Goal: Use online tool/utility: Use online tool/utility

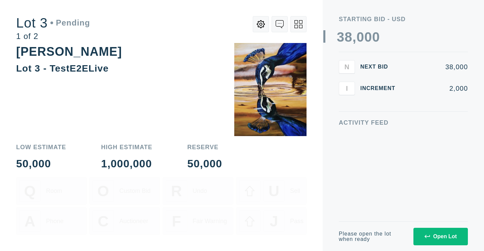
click at [447, 237] on div "Open Lot" at bounding box center [440, 237] width 32 height 6
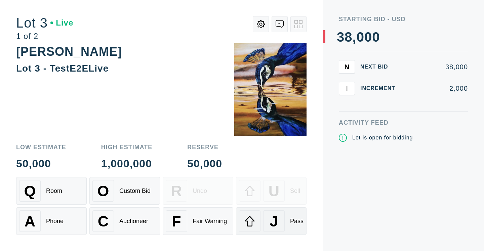
click at [274, 224] on span "J" at bounding box center [273, 221] width 8 height 17
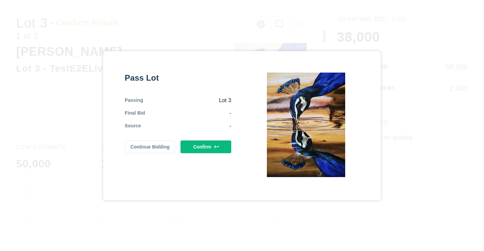
click at [203, 150] on button "Confirm" at bounding box center [205, 146] width 51 height 13
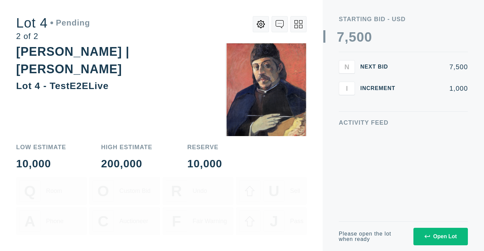
click at [431, 236] on div "Open Lot" at bounding box center [440, 237] width 32 height 6
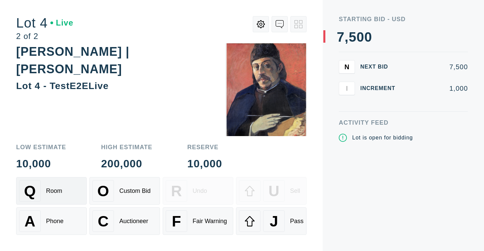
click at [58, 188] on div "Room" at bounding box center [54, 191] width 16 height 7
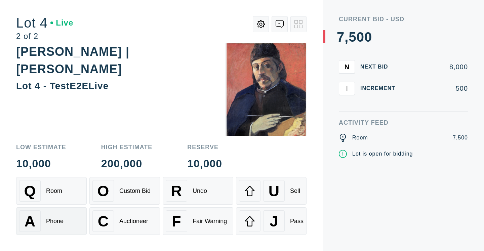
click at [53, 222] on div "Phone" at bounding box center [54, 221] width 17 height 7
click at [64, 186] on div "Q Room" at bounding box center [51, 191] width 65 height 22
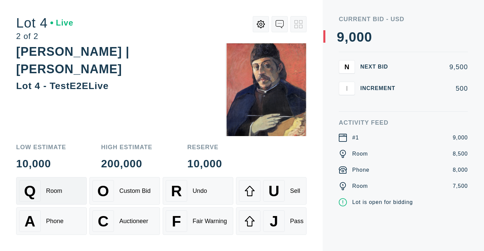
click at [62, 194] on div "Room" at bounding box center [54, 191] width 16 height 7
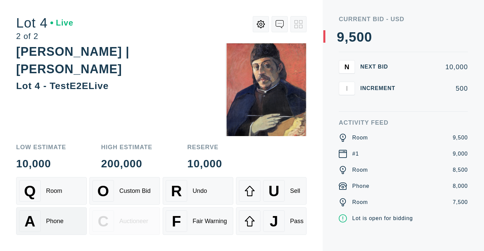
click at [63, 221] on div "A Phone" at bounding box center [51, 221] width 65 height 22
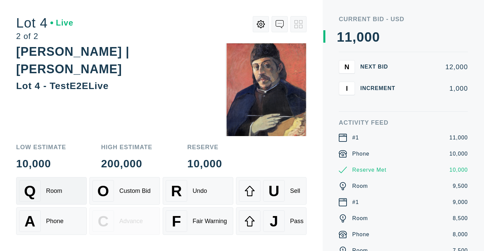
click at [74, 201] on div "Q Room" at bounding box center [51, 191] width 65 height 22
click at [279, 194] on span "U" at bounding box center [273, 190] width 11 height 17
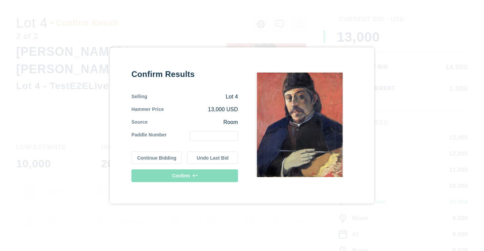
click at [215, 136] on input "text" at bounding box center [214, 135] width 48 height 9
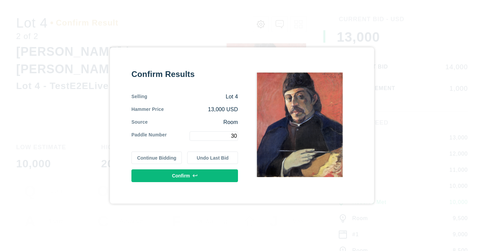
type input "30"
click at [191, 177] on button "Confirm" at bounding box center [184, 175] width 107 height 13
